Goal: Task Accomplishment & Management: Manage account settings

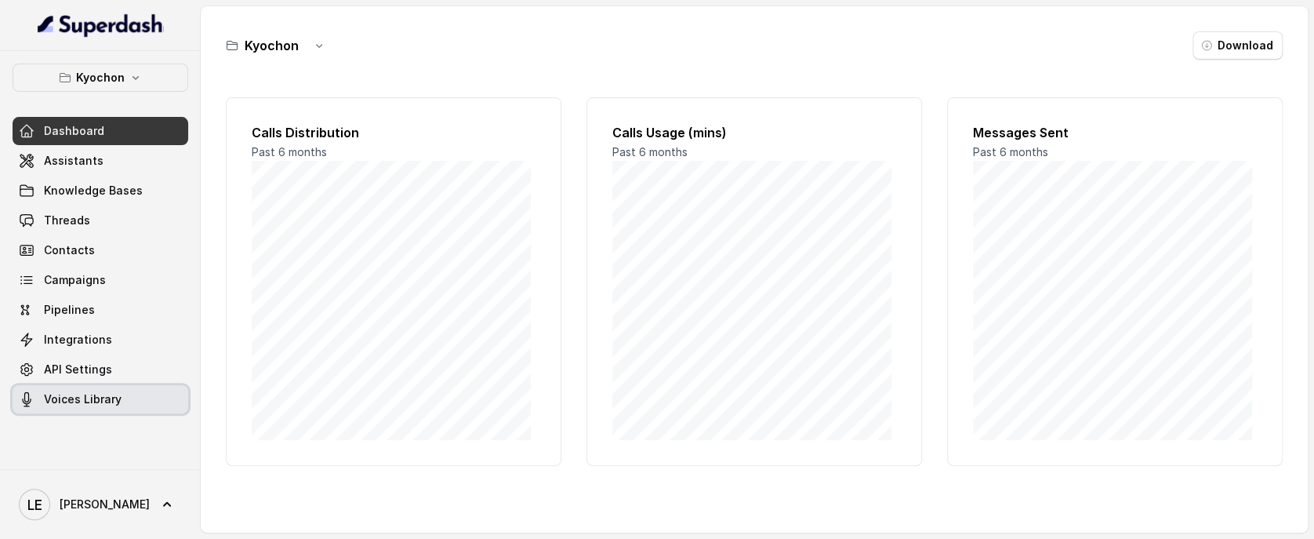
click at [129, 398] on link "Voices Library" at bounding box center [101, 399] width 176 height 28
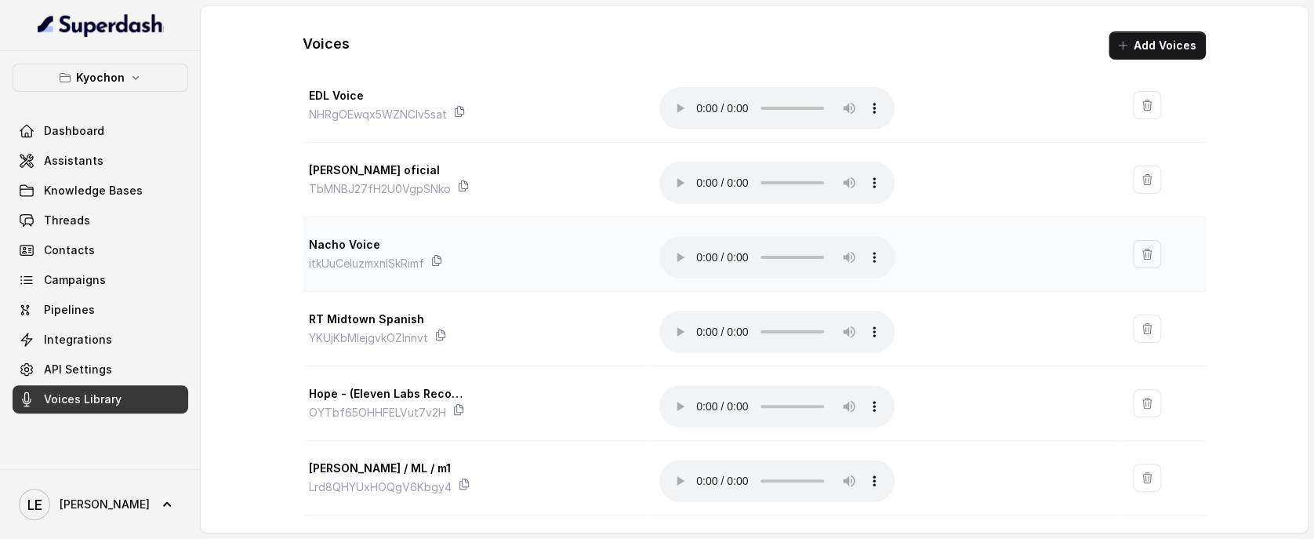
scroll to position [174, 0]
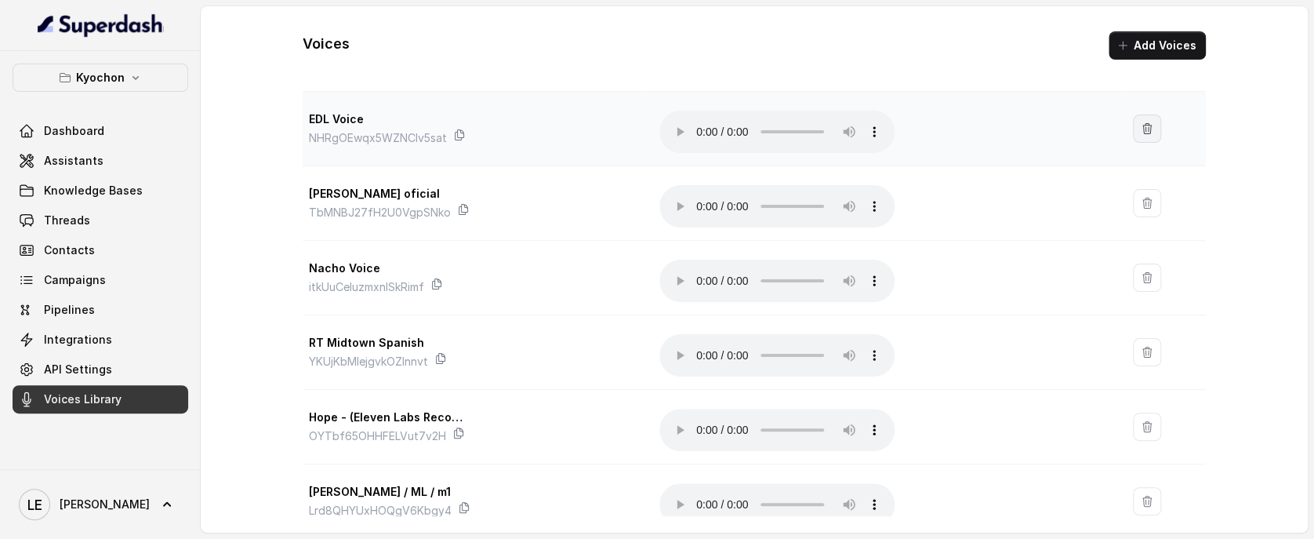
click at [1143, 124] on icon "button" at bounding box center [1147, 128] width 9 height 10
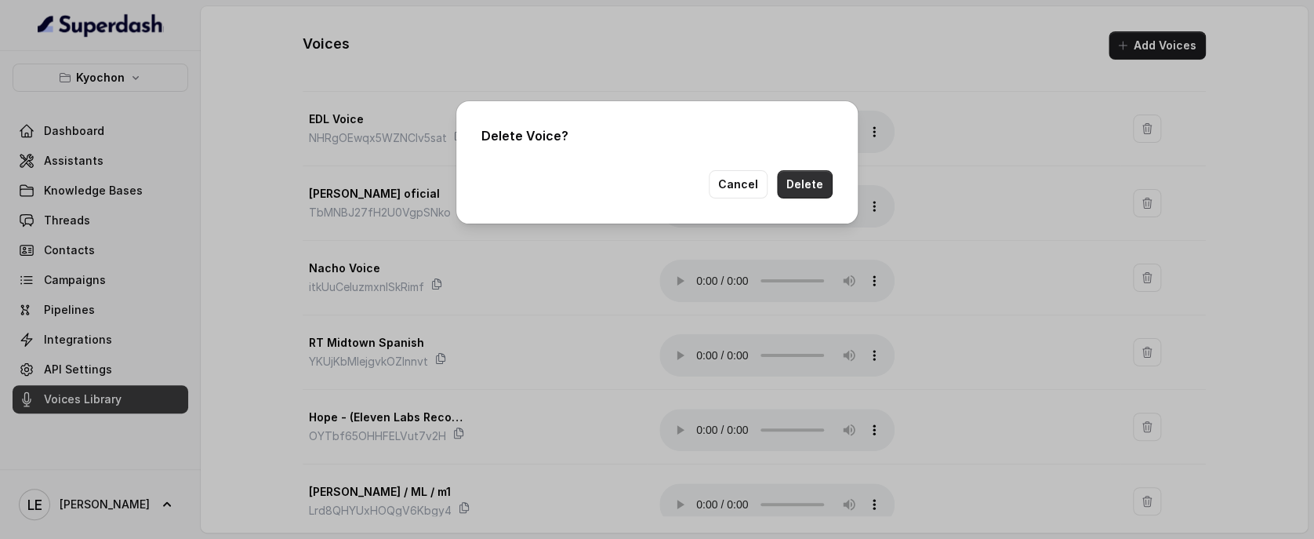
click at [809, 181] on button "Delete" at bounding box center [805, 184] width 56 height 28
click at [747, 177] on button "Cancel" at bounding box center [738, 184] width 59 height 28
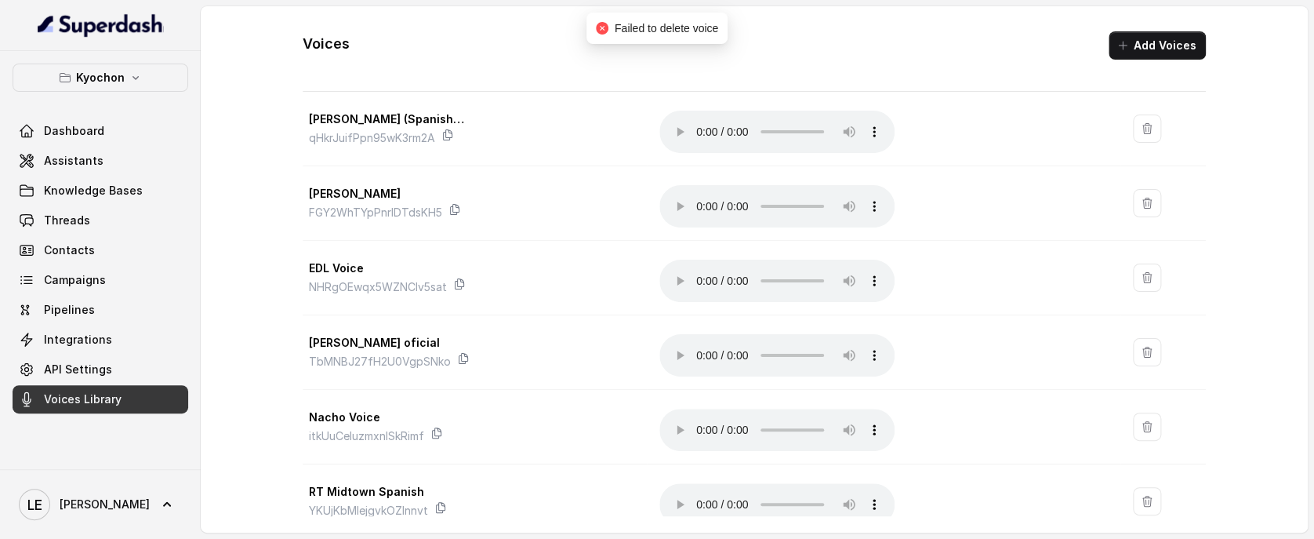
scroll to position [0, 0]
